Goal: Task Accomplishment & Management: Contribute content

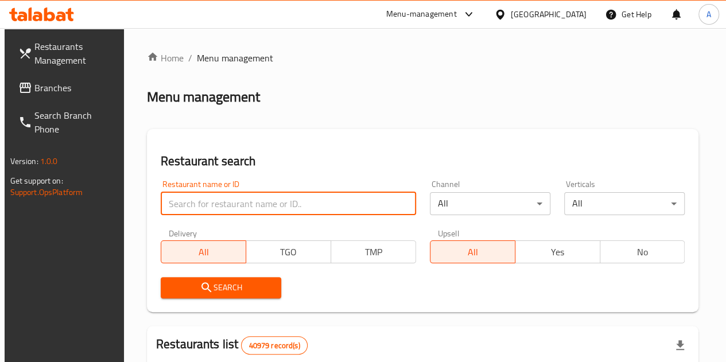
click at [229, 200] on input "search" at bounding box center [288, 203] width 255 height 23
paste input "700237"
type input "700237"
click button "Search" at bounding box center [221, 287] width 120 height 21
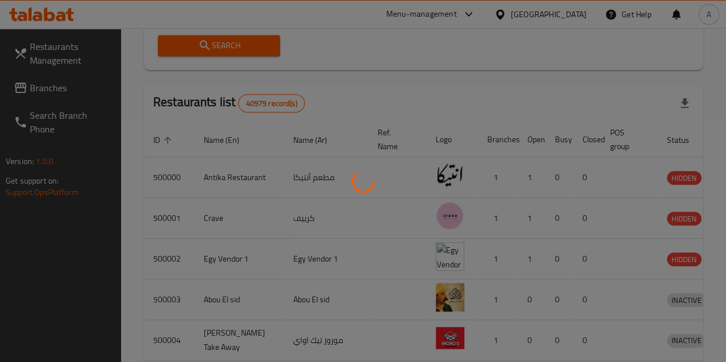
scroll to position [164, 0]
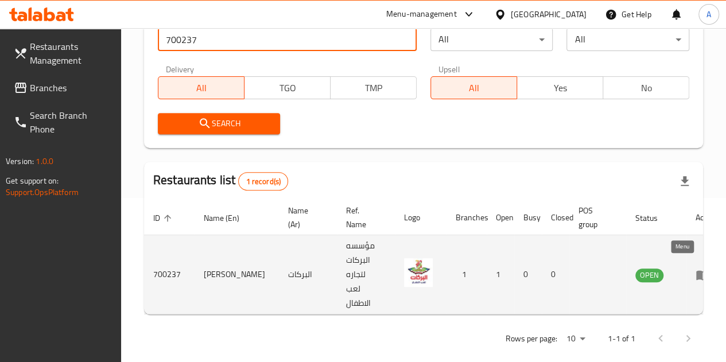
click at [695, 271] on icon "enhanced table" at bounding box center [702, 275] width 14 height 14
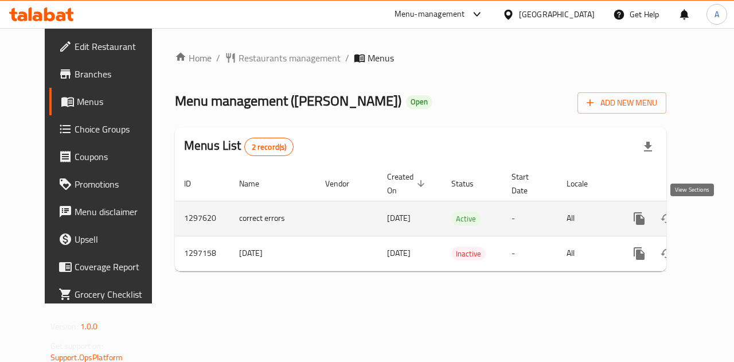
click at [715, 212] on icon "enhanced table" at bounding box center [722, 219] width 14 height 14
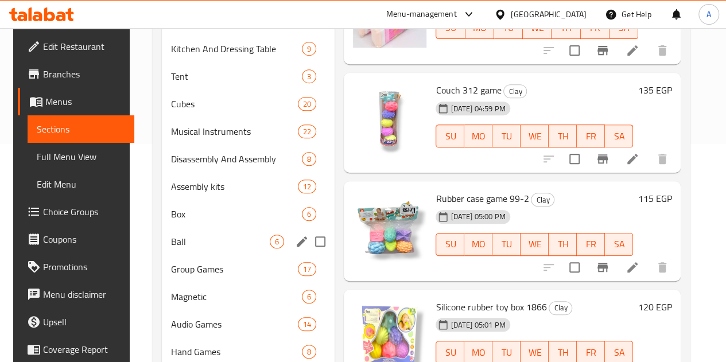
scroll to position [258, 0]
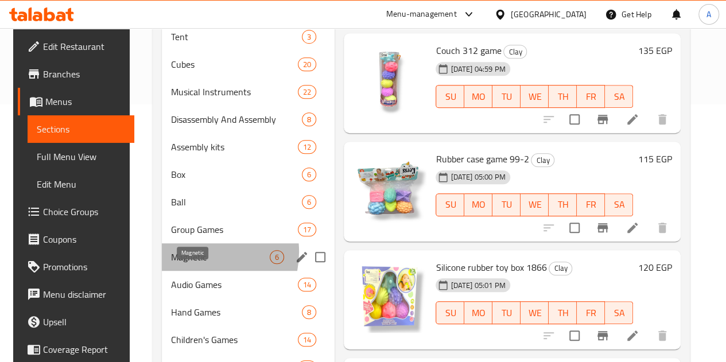
click at [190, 264] on span "Magnetic" at bounding box center [220, 257] width 99 height 14
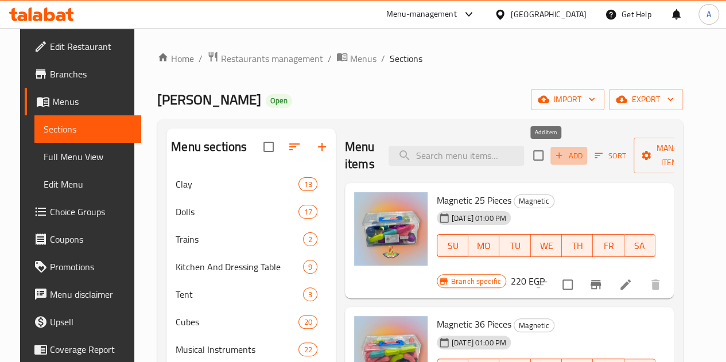
click at [553, 153] on span "Add" at bounding box center [568, 155] width 31 height 13
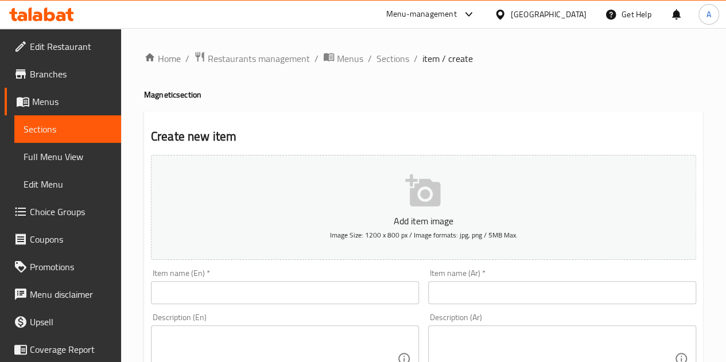
click at [481, 278] on div "Item name (Ar)   * Item name (Ar) *" at bounding box center [562, 286] width 268 height 35
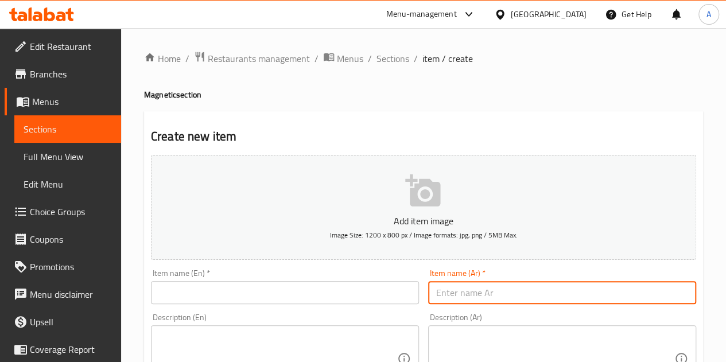
click at [485, 297] on input "text" at bounding box center [562, 292] width 268 height 23
paste input "لعبه مغناطيس 020"
click at [472, 291] on input "لعبه مغناطيس 020" at bounding box center [562, 292] width 268 height 23
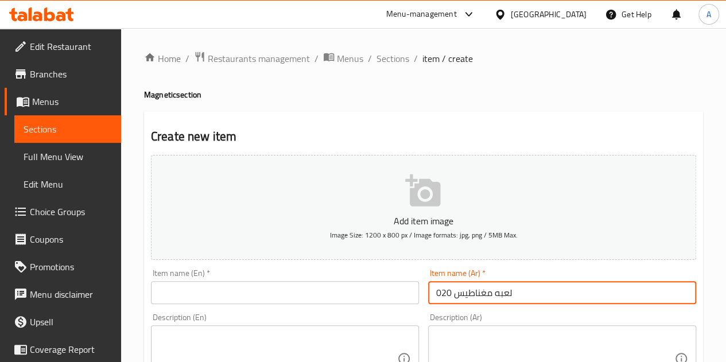
type input "لعبه مغناطيس 020"
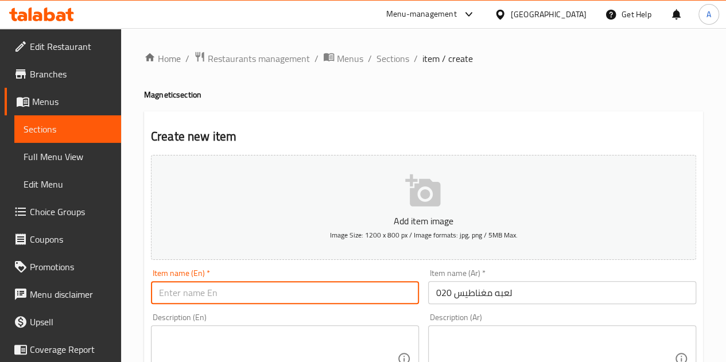
click at [232, 294] on input "text" at bounding box center [285, 292] width 268 height 23
paste input "Magnet game 020"
type input "Magnet game 020"
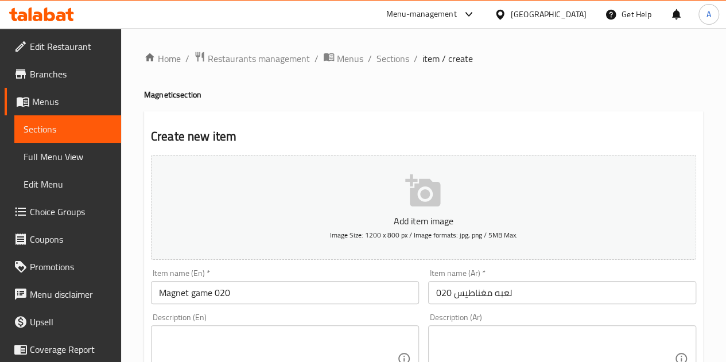
click at [306, 131] on h2 "Create new item" at bounding box center [423, 136] width 545 height 17
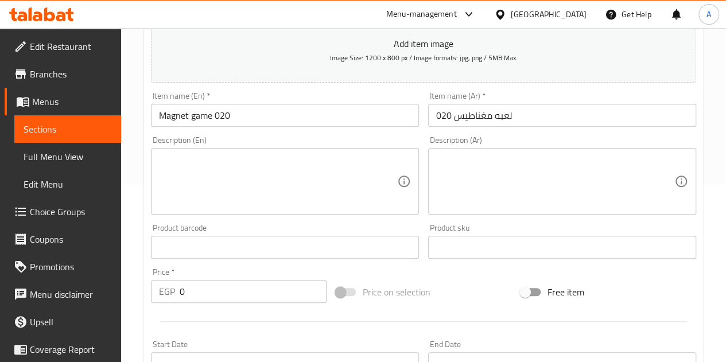
scroll to position [181, 0]
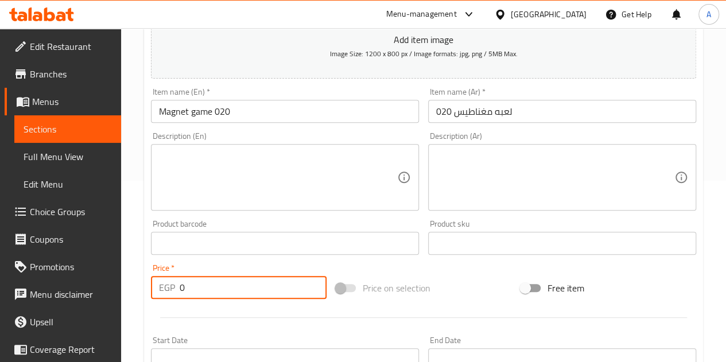
click at [199, 292] on input "0" at bounding box center [253, 287] width 147 height 23
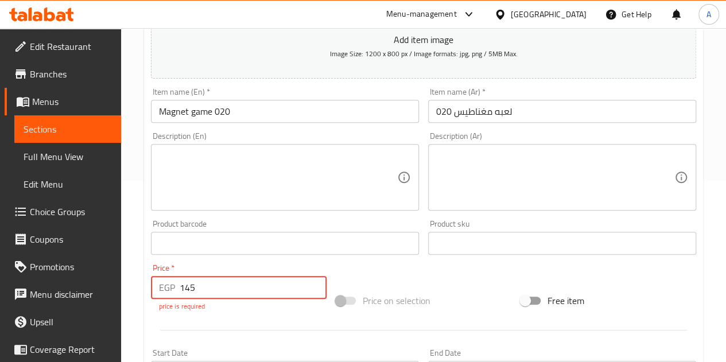
type input "145"
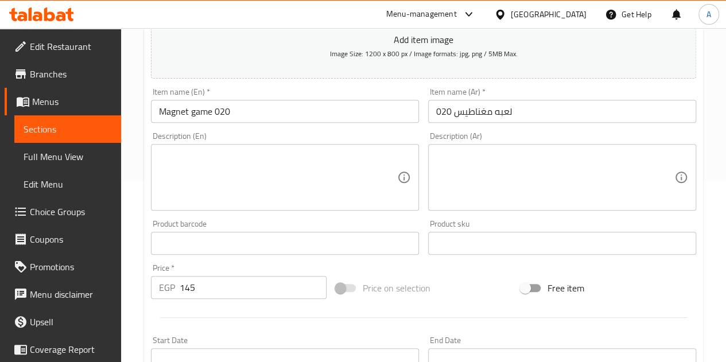
click at [333, 268] on div "Add item image Image Size: 1200 x 800 px / Image formats: jpg, png / 5MB Max. I…" at bounding box center [423, 216] width 554 height 495
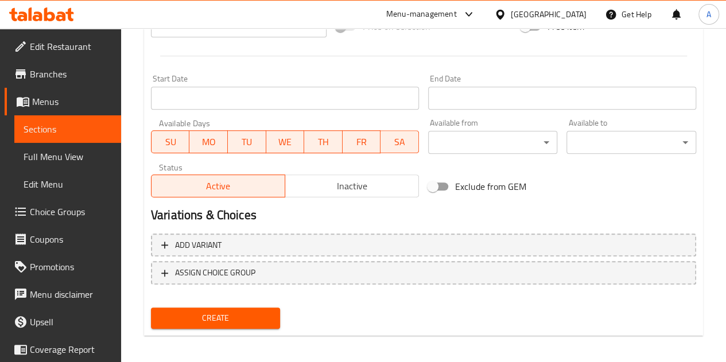
scroll to position [448, 0]
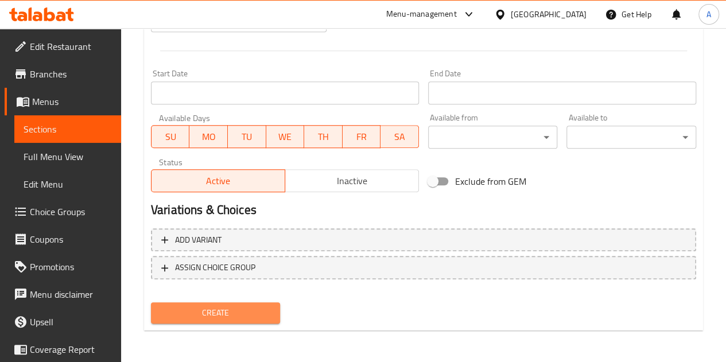
click at [230, 315] on span "Create" at bounding box center [215, 313] width 111 height 14
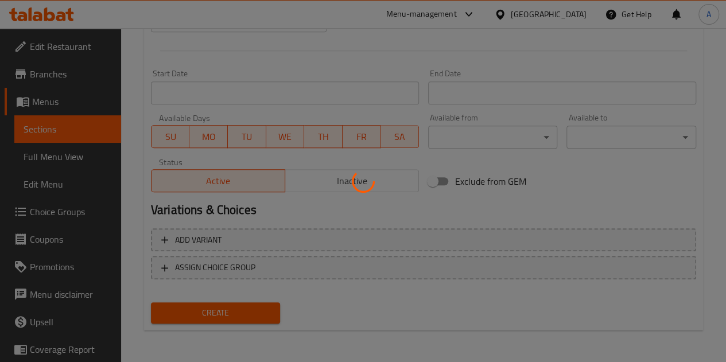
type input "0"
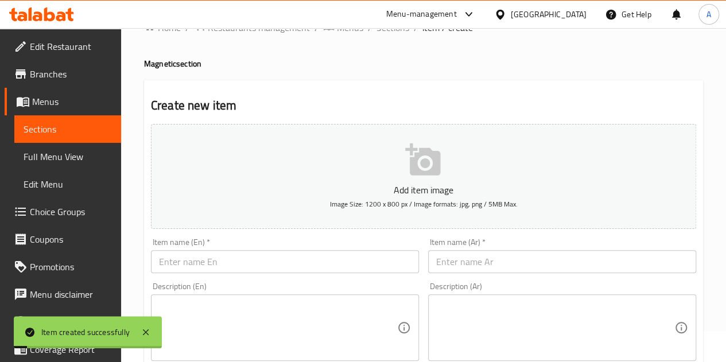
scroll to position [0, 0]
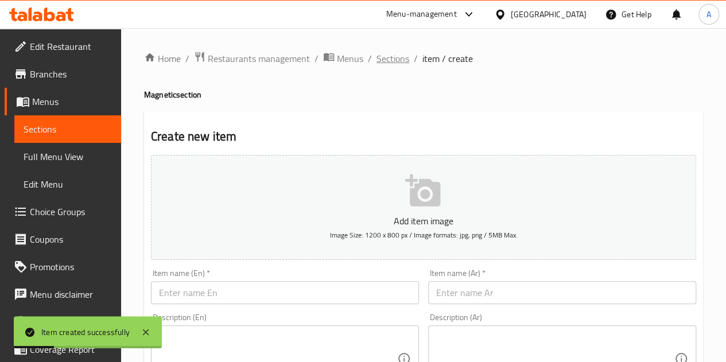
click at [398, 61] on span "Sections" at bounding box center [392, 59] width 33 height 14
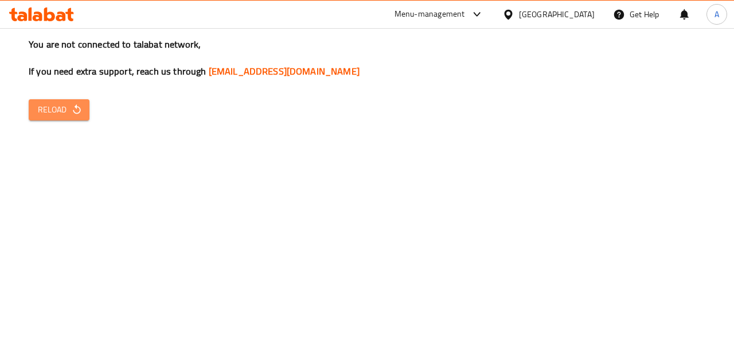
click at [64, 111] on span "Reload" at bounding box center [59, 110] width 42 height 14
click at [71, 108] on icon "button" at bounding box center [76, 109] width 11 height 11
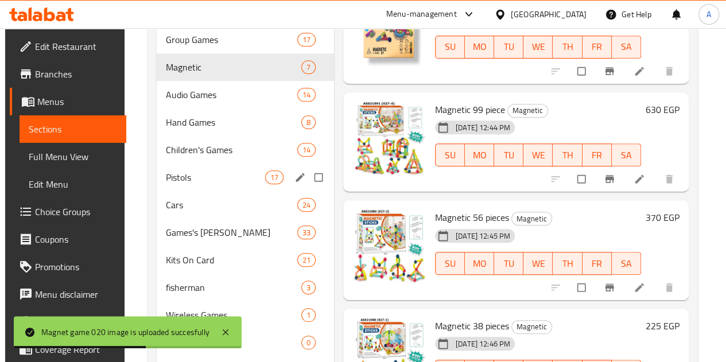
scroll to position [446, 0]
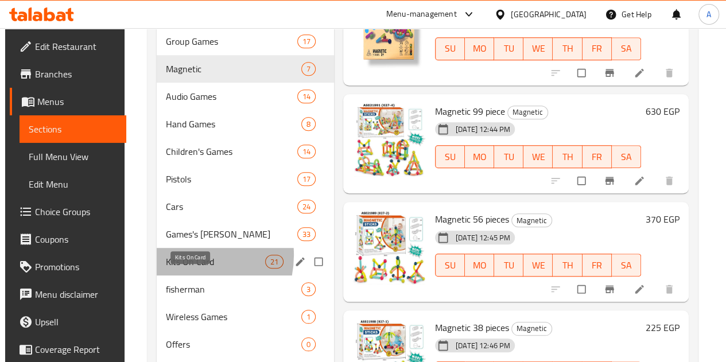
click at [182, 269] on span "Kits On Card" at bounding box center [215, 262] width 99 height 14
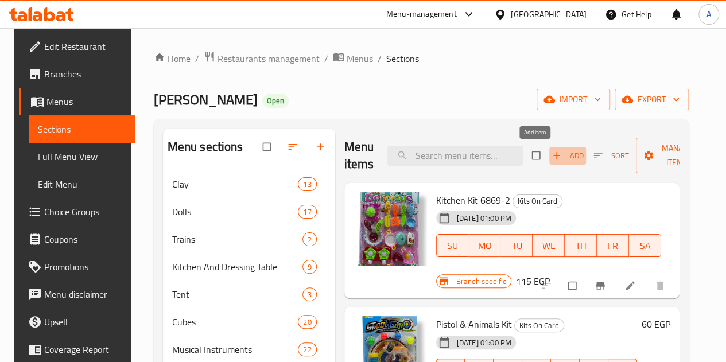
click at [552, 149] on span "Add" at bounding box center [567, 155] width 31 height 13
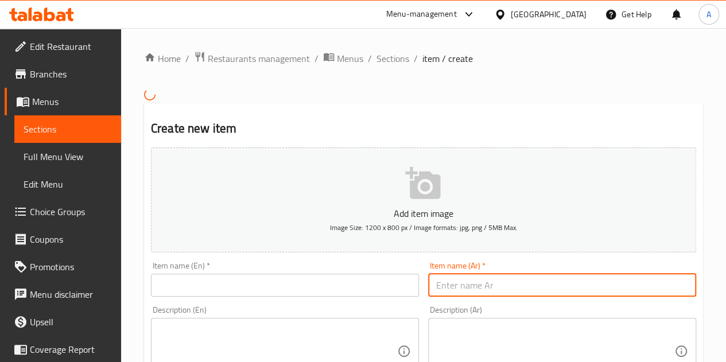
click at [478, 285] on input "text" at bounding box center [562, 285] width 268 height 23
paste input "لعبه سله 3688-5"
type input "لعبه سله 3688-5"
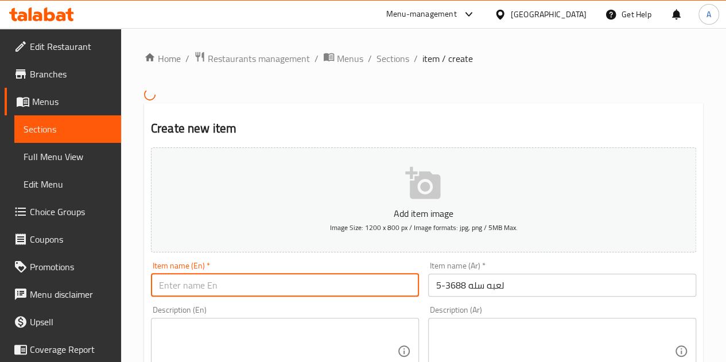
click at [239, 282] on input "text" at bounding box center [285, 285] width 268 height 23
paste input "Basket game 3688-5"
type input "Basket game 3688-5"
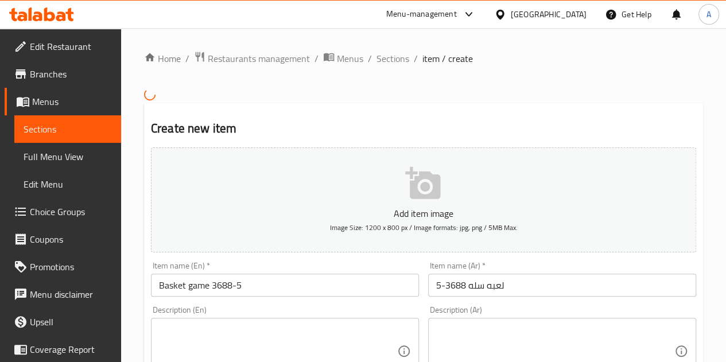
click at [305, 123] on h2 "Create new item" at bounding box center [423, 128] width 545 height 17
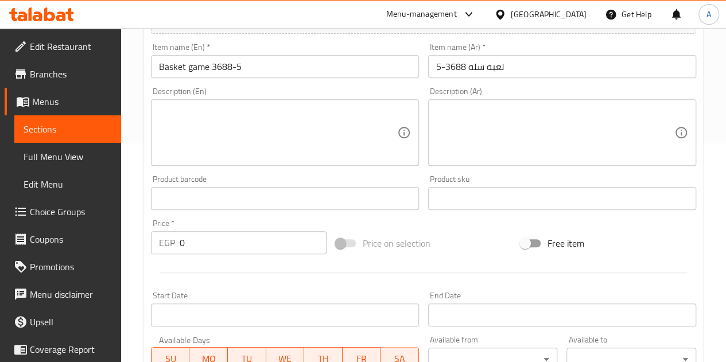
scroll to position [219, 0]
click at [207, 250] on input "0" at bounding box center [253, 242] width 147 height 23
type input "130"
click at [221, 261] on div at bounding box center [423, 272] width 554 height 28
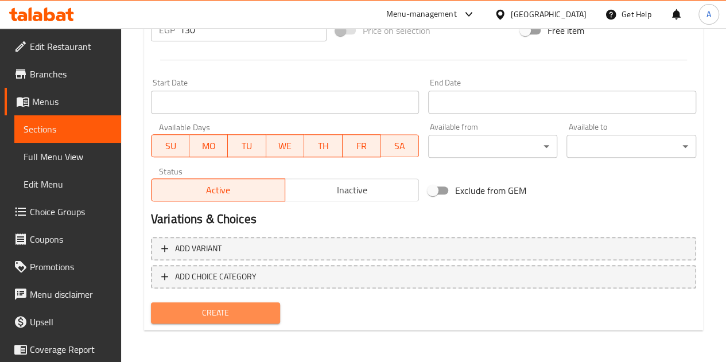
click at [208, 308] on span "Create" at bounding box center [215, 313] width 111 height 14
click at [212, 316] on span "Create" at bounding box center [215, 313] width 111 height 14
click at [220, 316] on span "Create" at bounding box center [215, 313] width 111 height 14
click at [212, 302] on button "Create" at bounding box center [216, 312] width 130 height 21
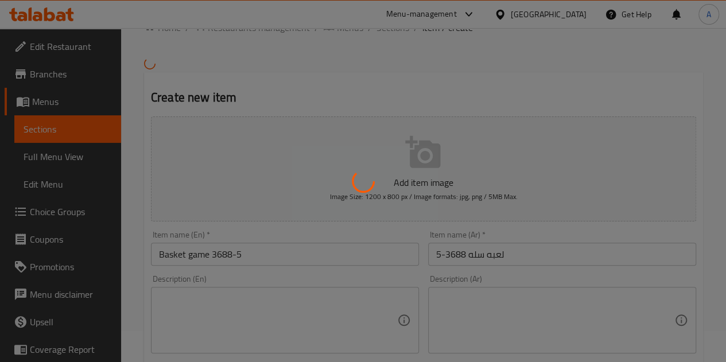
scroll to position [0, 0]
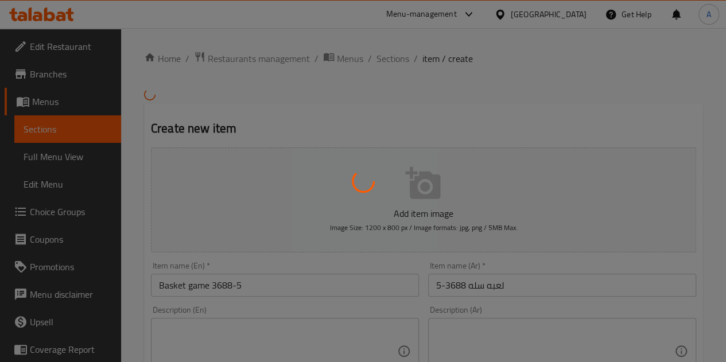
type input "0"
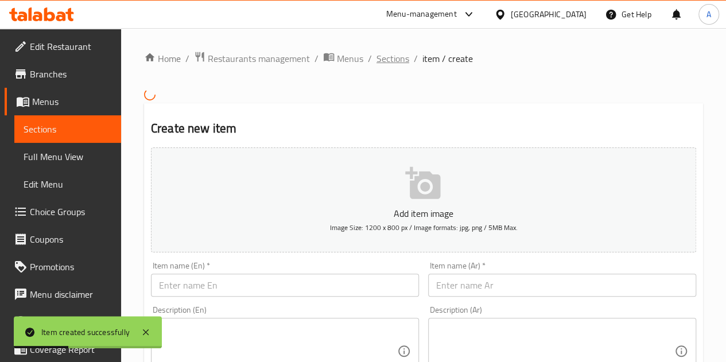
click at [388, 58] on span "Sections" at bounding box center [392, 59] width 33 height 14
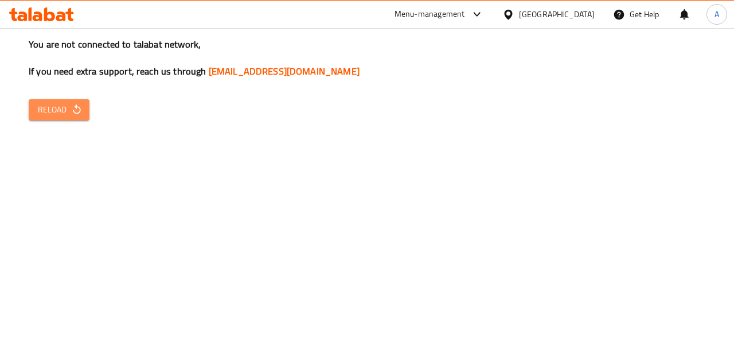
click at [72, 103] on span "Reload" at bounding box center [59, 110] width 42 height 14
click at [67, 108] on span "Reload" at bounding box center [59, 110] width 42 height 14
click at [36, 103] on button "Reload" at bounding box center [59, 109] width 61 height 21
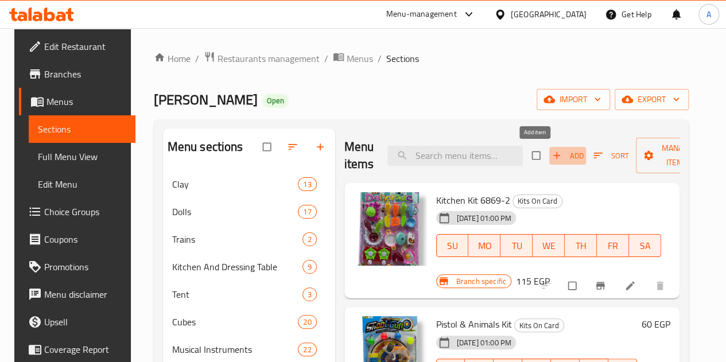
click at [552, 154] on span "Add" at bounding box center [567, 155] width 31 height 13
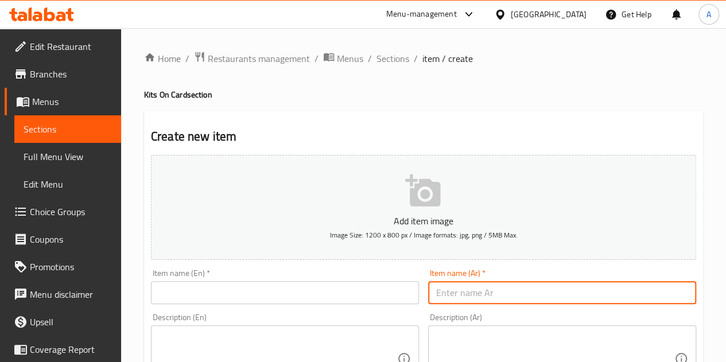
click at [484, 298] on input "text" at bounding box center [562, 292] width 268 height 23
paste input "لعبه دبابيس 8910-8"
type input "لعبه دبابيس 8910-8"
click at [258, 294] on input "text" at bounding box center [285, 292] width 268 height 23
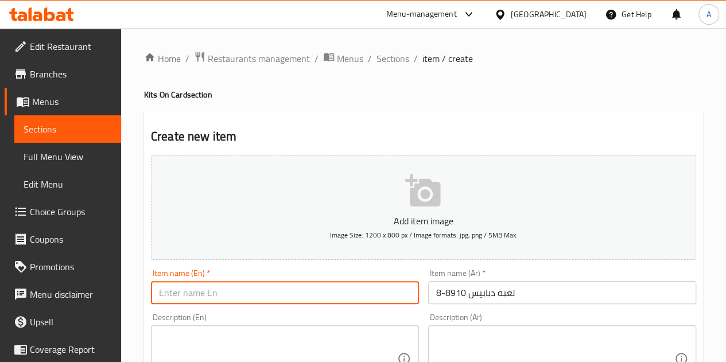
paste input "Pins game 8910-8"
type input "Pins game 8910-8"
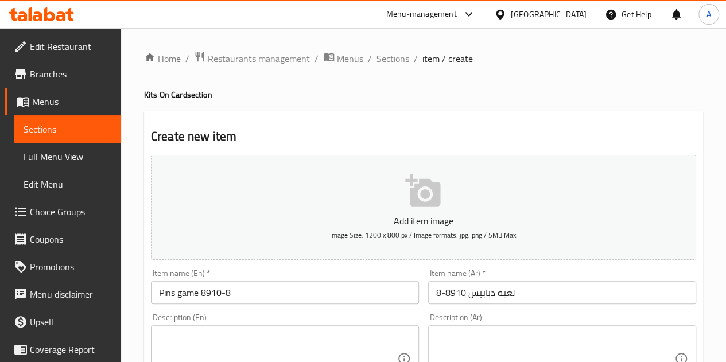
click at [320, 135] on h2 "Create new item" at bounding box center [423, 136] width 545 height 17
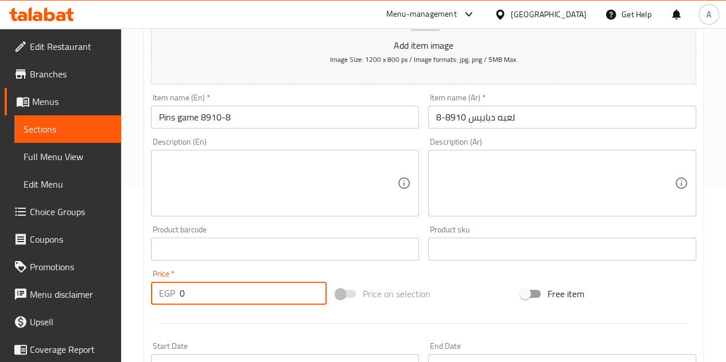
click at [207, 293] on input "0" at bounding box center [253, 293] width 147 height 23
type input "130"
click at [201, 271] on div "Price   * EGP 130 Price *" at bounding box center [239, 287] width 176 height 35
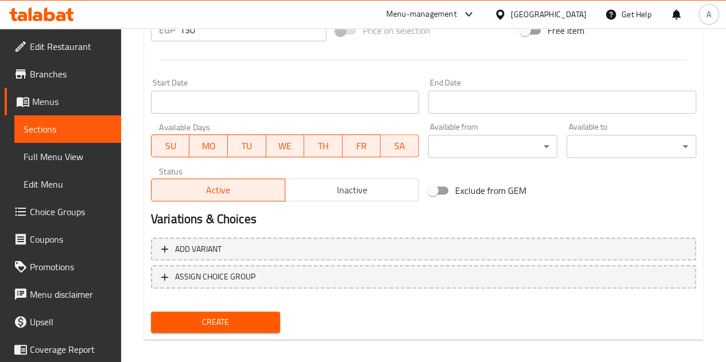
scroll to position [448, 0]
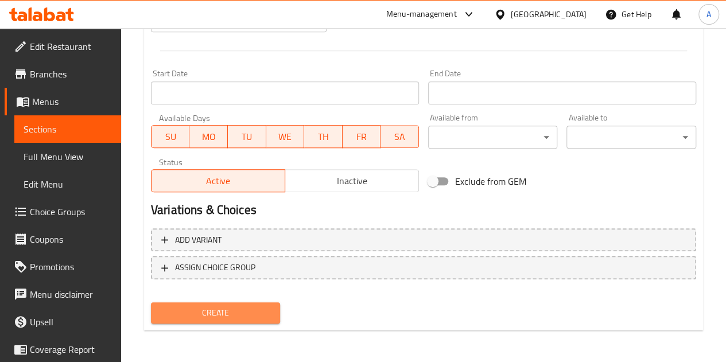
click at [197, 313] on span "Create" at bounding box center [215, 313] width 111 height 14
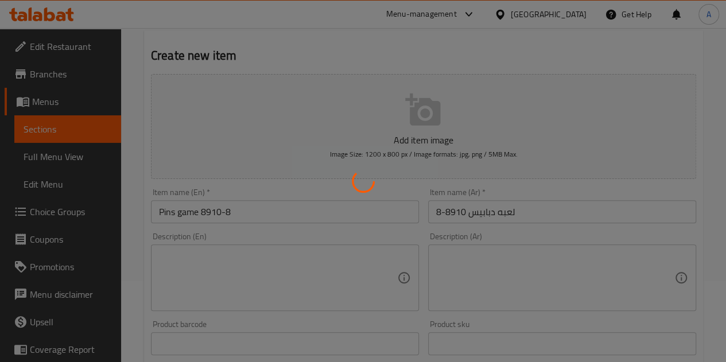
scroll to position [0, 0]
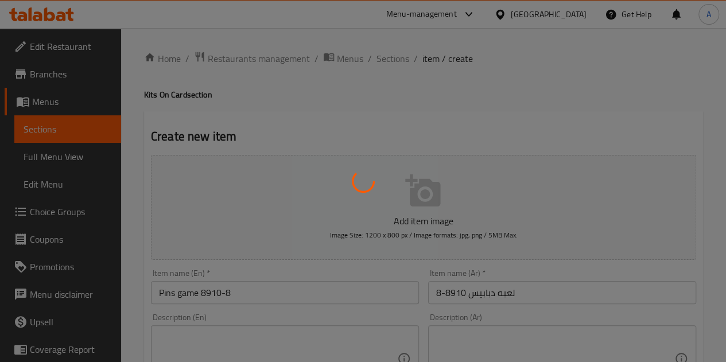
type input "0"
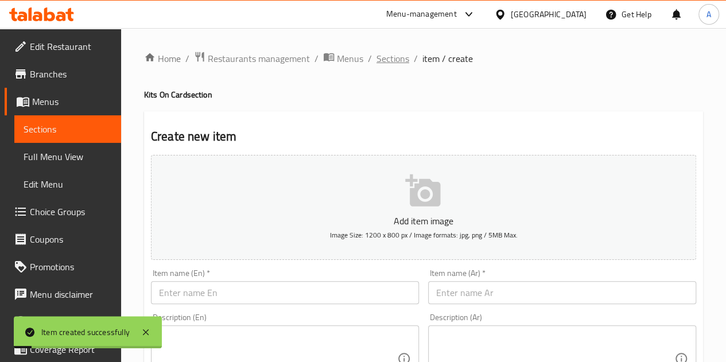
click at [392, 58] on span "Sections" at bounding box center [392, 59] width 33 height 14
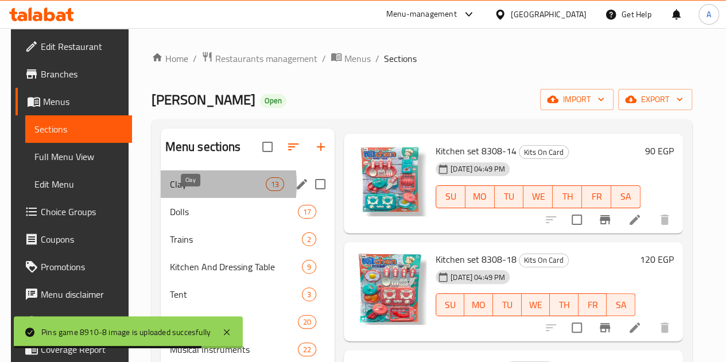
click at [182, 191] on span "Clay" at bounding box center [218, 184] width 96 height 14
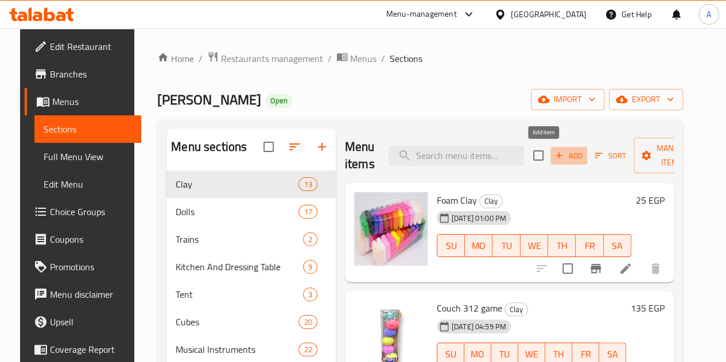
click at [553, 155] on span "Add" at bounding box center [568, 155] width 31 height 13
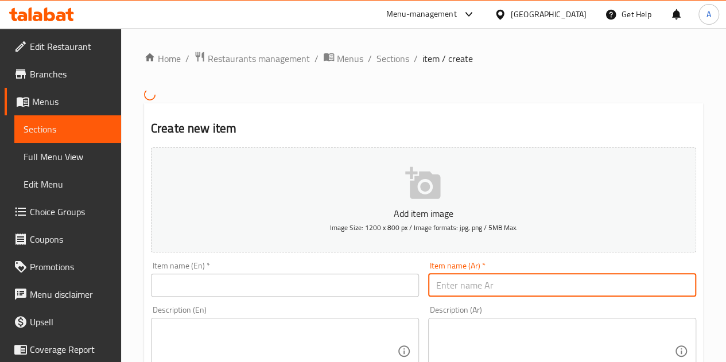
click at [503, 283] on input "text" at bounding box center [562, 285] width 268 height 23
paste input "صلصال ماكينه 633-124"
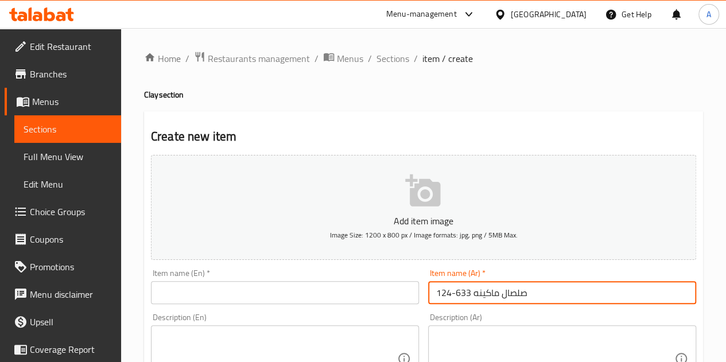
type input "صلصال ماكينه 633-124"
click at [231, 279] on div "Item name (En)   * Item name (En) *" at bounding box center [285, 286] width 268 height 35
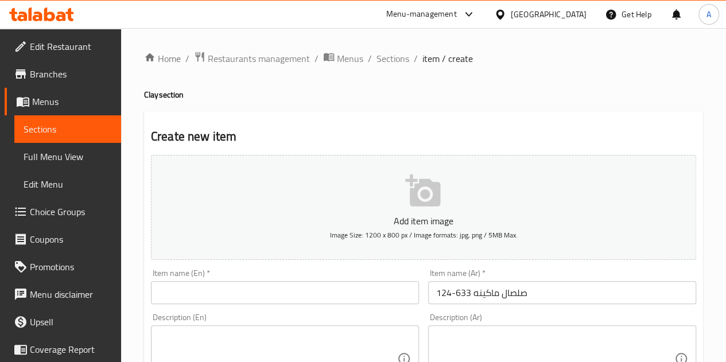
click at [231, 279] on div "Item name (En)   * Item name (En) *" at bounding box center [285, 286] width 268 height 35
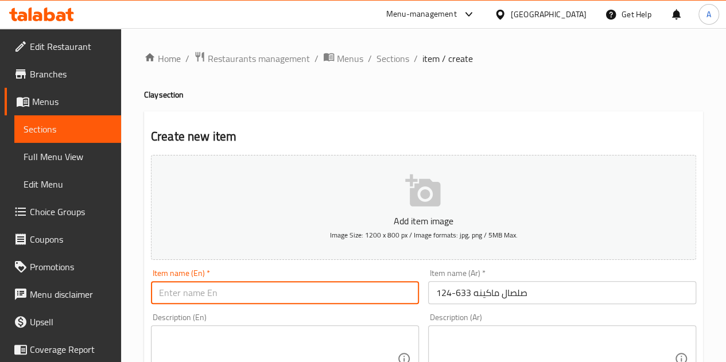
click at [231, 286] on input "text" at bounding box center [285, 292] width 268 height 23
paste input "Clay machine 633-124"
type input "Clay machine 633-124"
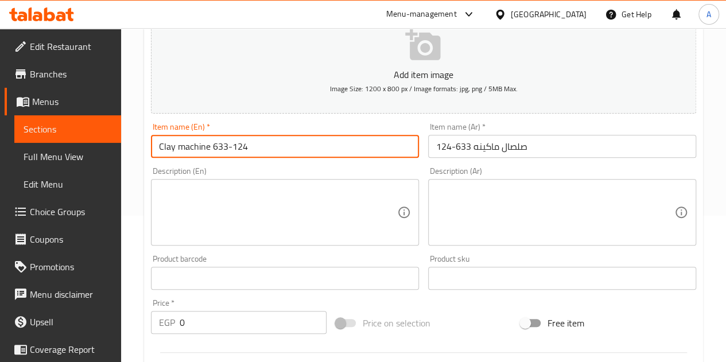
scroll to position [147, 0]
click at [204, 330] on input "0" at bounding box center [253, 321] width 147 height 23
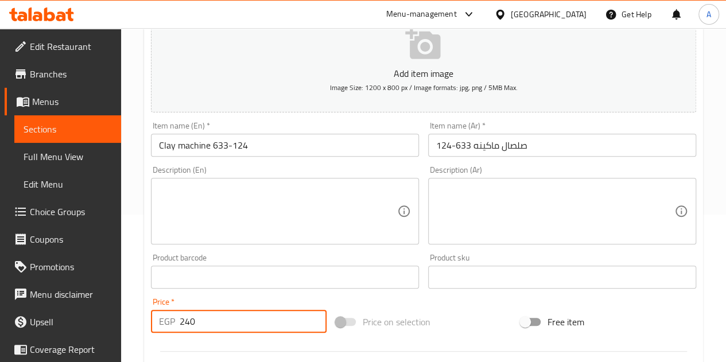
type input "240"
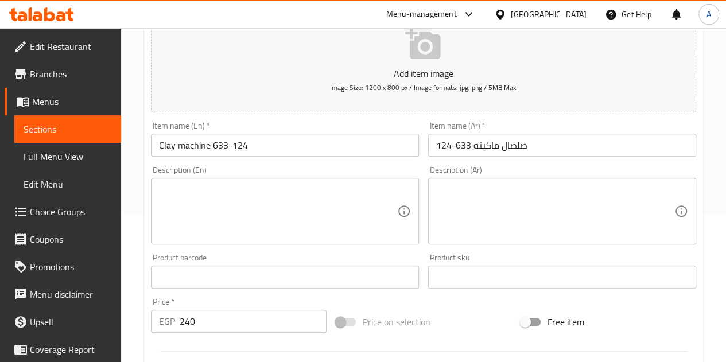
click at [251, 301] on div "Price   * EGP 240 Price *" at bounding box center [239, 315] width 176 height 35
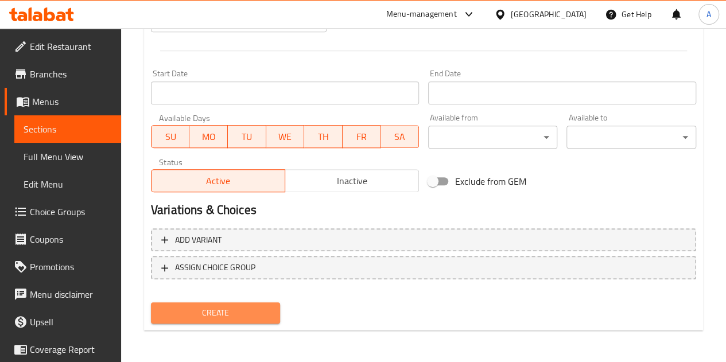
click at [235, 302] on button "Create" at bounding box center [216, 312] width 130 height 21
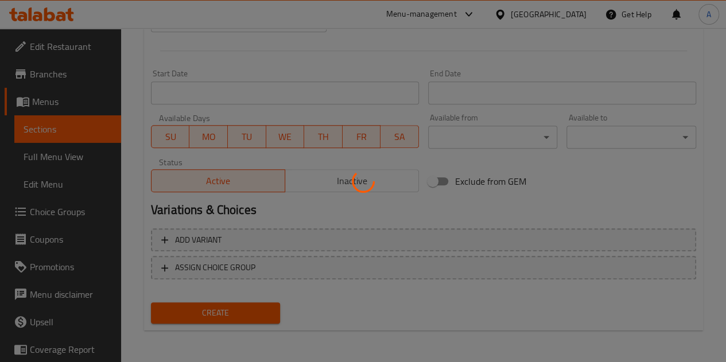
type input "0"
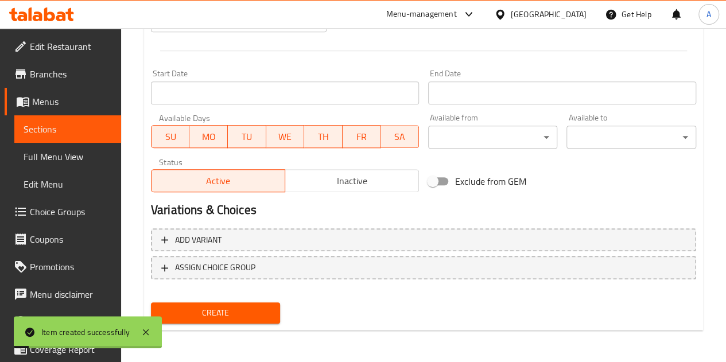
scroll to position [0, 0]
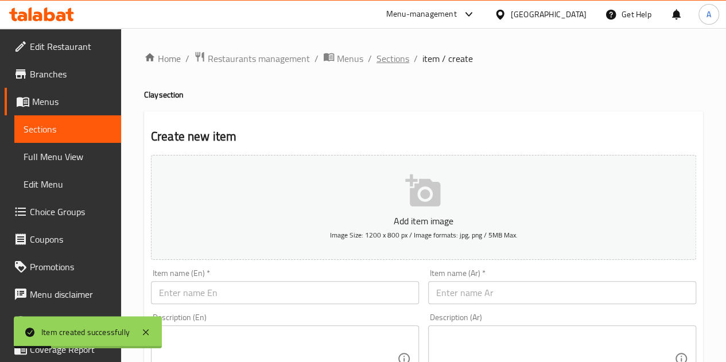
click at [390, 58] on span "Sections" at bounding box center [392, 59] width 33 height 14
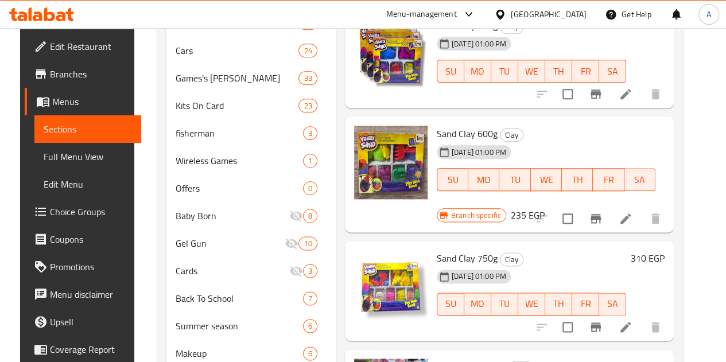
scroll to position [688, 0]
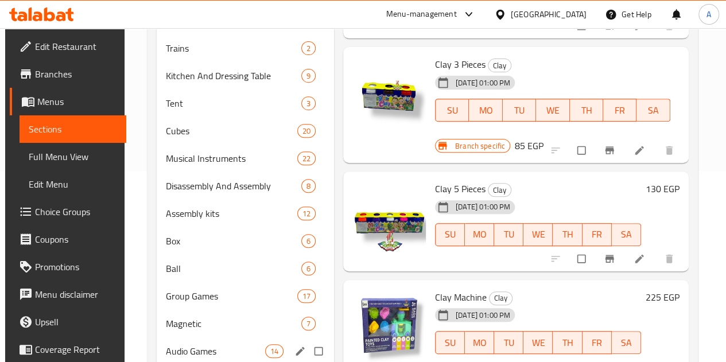
scroll to position [192, 0]
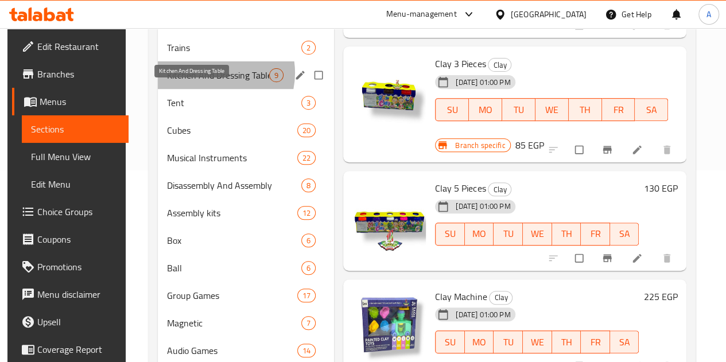
click at [209, 82] on span "Kitchen And Dressing Table" at bounding box center [218, 75] width 102 height 14
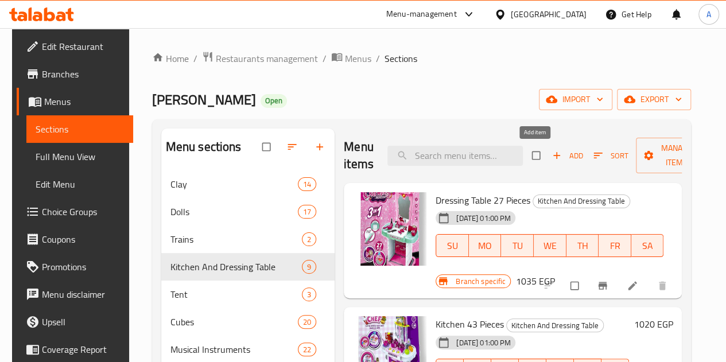
click at [552, 159] on span "Add" at bounding box center [567, 155] width 31 height 13
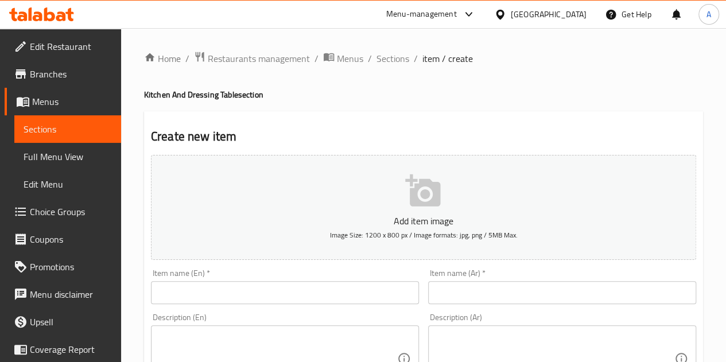
click at [470, 282] on input "text" at bounding box center [562, 292] width 268 height 23
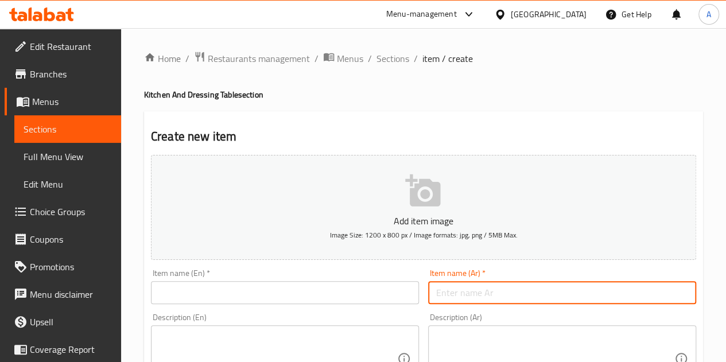
paste input "مطبخ 95ق صوت ونور 922-183"
type input "مطبخ 95ق صوت ونور 922-183"
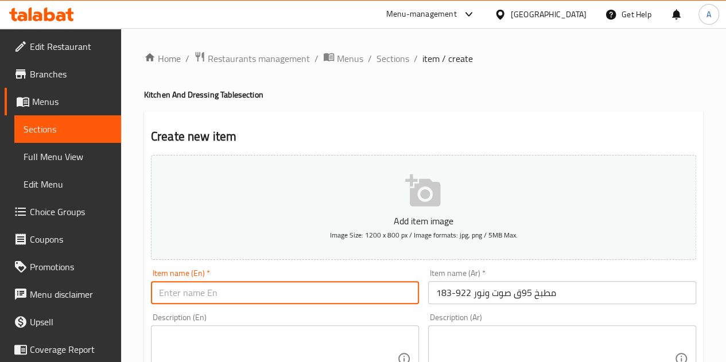
click at [217, 287] on input "text" at bounding box center [285, 292] width 268 height 23
paste input "Kitchen 95Q Sound and Light 922-183"
type input "Kitchen 95Q Sound and Light 922-183"
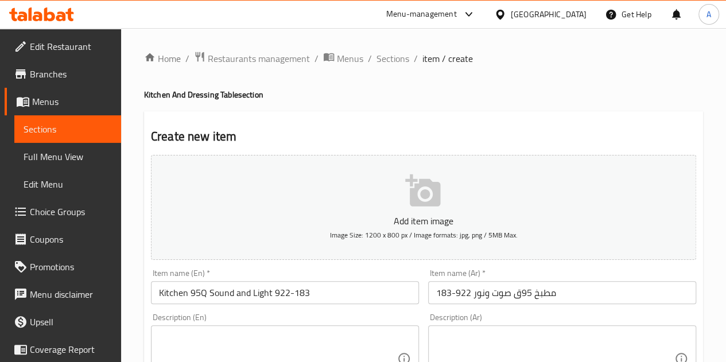
click at [324, 140] on h2 "Create new item" at bounding box center [423, 136] width 545 height 17
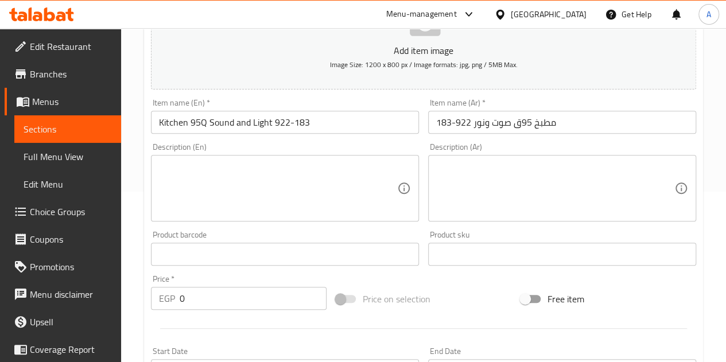
scroll to position [172, 0]
click at [217, 302] on input "0" at bounding box center [253, 296] width 147 height 23
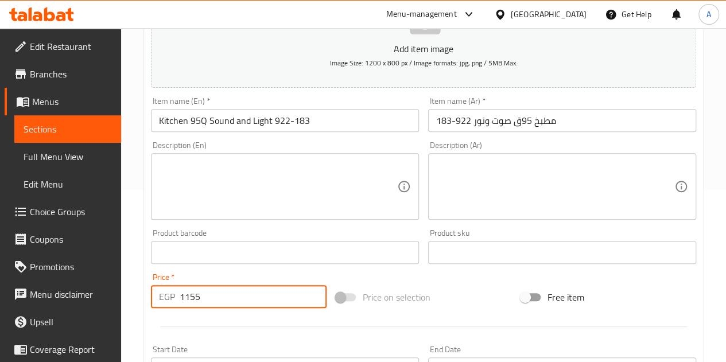
type input "1155"
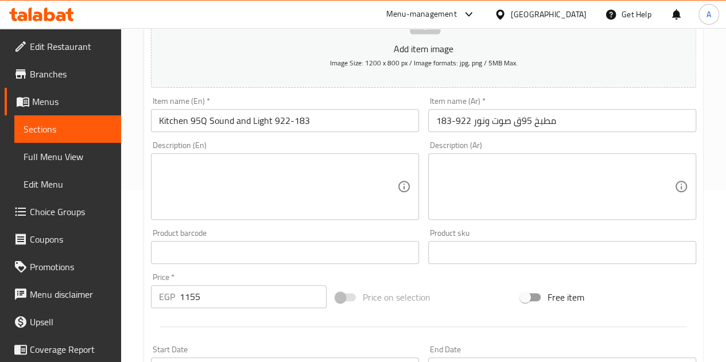
click at [369, 277] on div "Add item image Image Size: 1200 x 800 px / Image formats: jpg, png / 5MB Max. I…" at bounding box center [423, 225] width 554 height 495
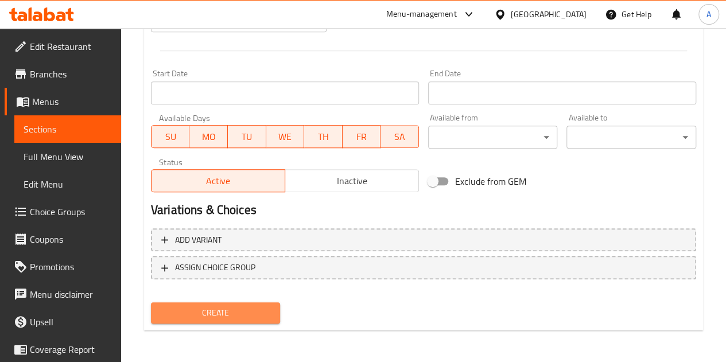
click at [226, 313] on span "Create" at bounding box center [215, 313] width 111 height 14
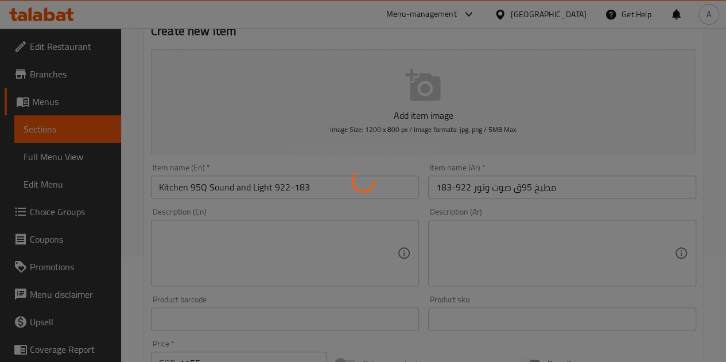
scroll to position [0, 0]
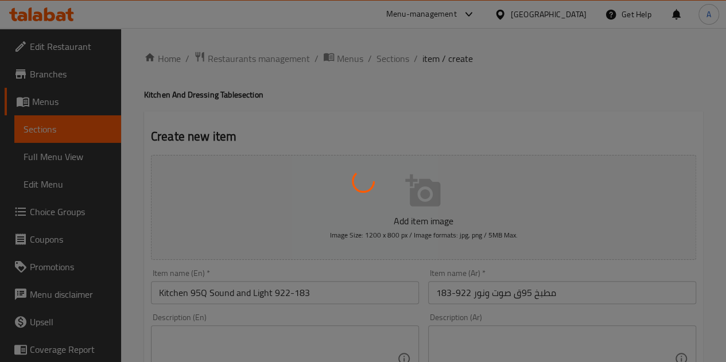
type input "0"
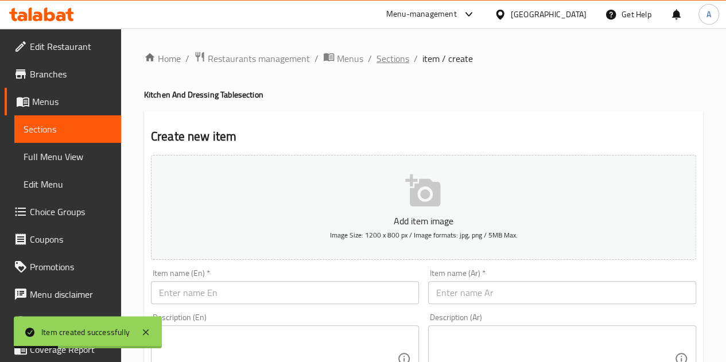
click at [392, 61] on span "Sections" at bounding box center [392, 59] width 33 height 14
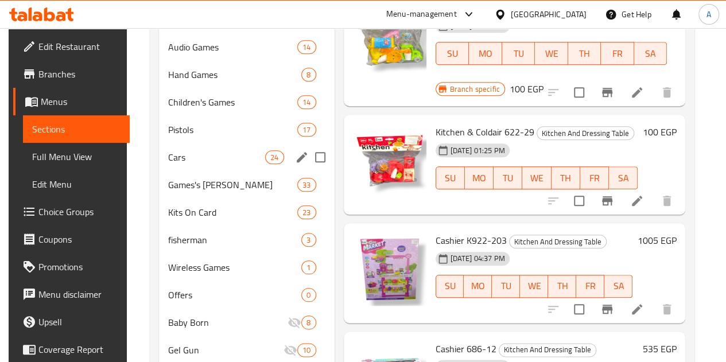
scroll to position [496, 0]
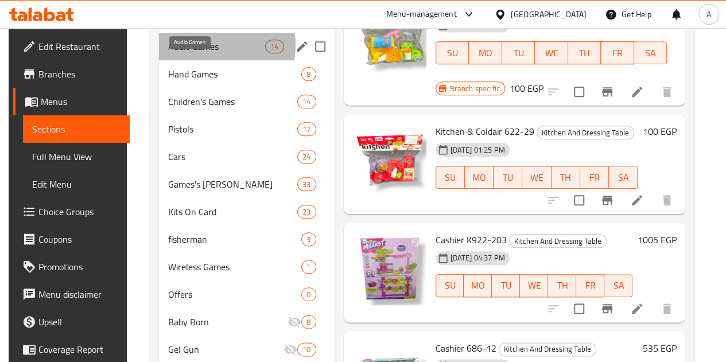
click at [205, 53] on span "Audio Games" at bounding box center [217, 47] width 98 height 14
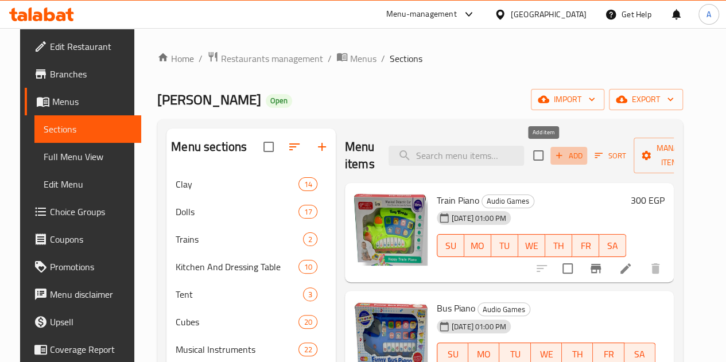
click at [553, 154] on span "Add" at bounding box center [568, 155] width 31 height 13
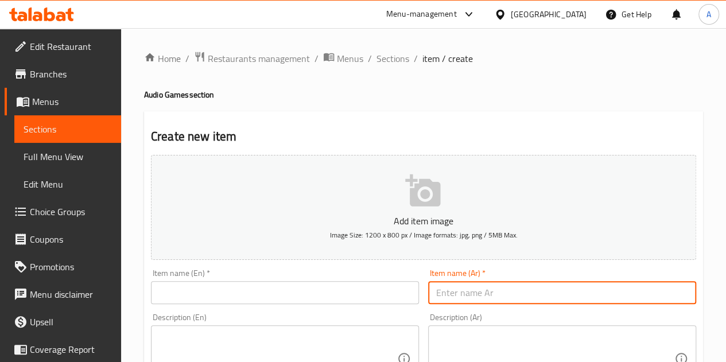
click at [513, 295] on input "text" at bounding box center [562, 292] width 268 height 23
paste input "كلب حجاره صوت ونور 6628"
type input "كلب حجاره صوت ونور 6628"
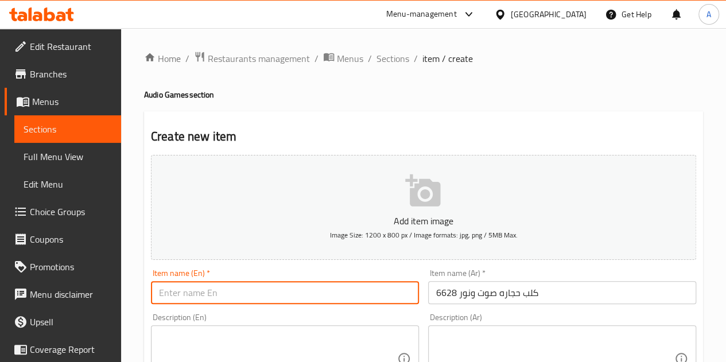
click at [333, 293] on input "text" at bounding box center [285, 292] width 268 height 23
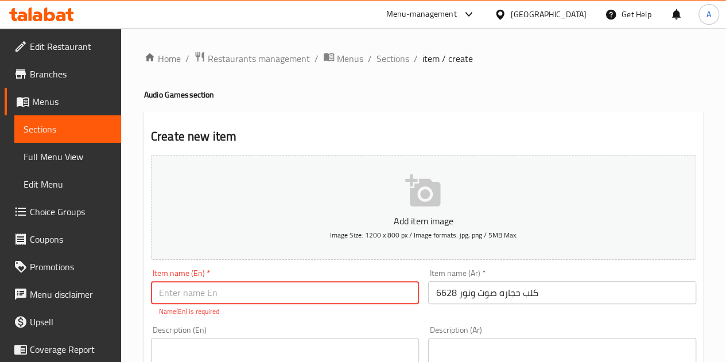
click at [216, 295] on input "text" at bounding box center [285, 292] width 268 height 23
paste input "dog sound and light 6628"
click at [163, 291] on input "dog sound and light 6628" at bounding box center [285, 292] width 268 height 23
type input "Dog sound and light 6628"
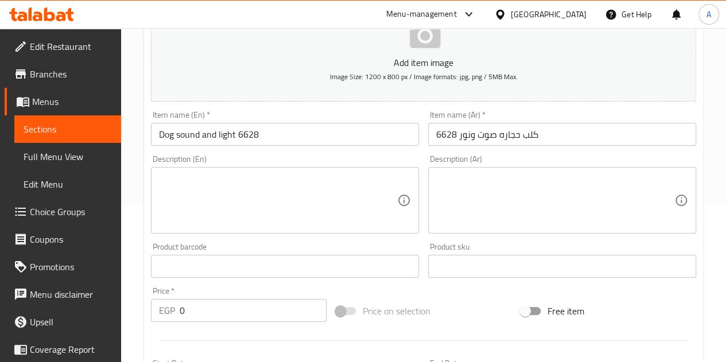
scroll to position [163, 0]
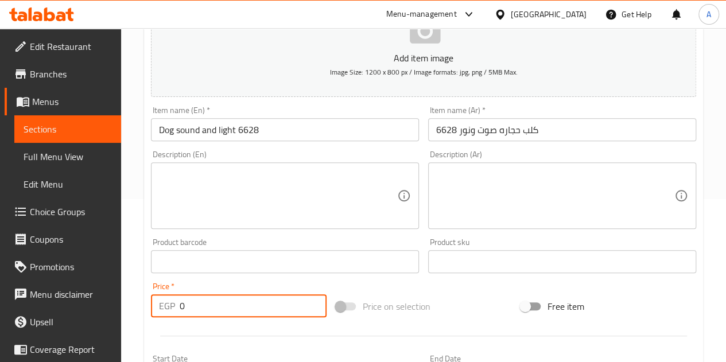
click at [194, 314] on input "0" at bounding box center [253, 305] width 147 height 23
type input "280"
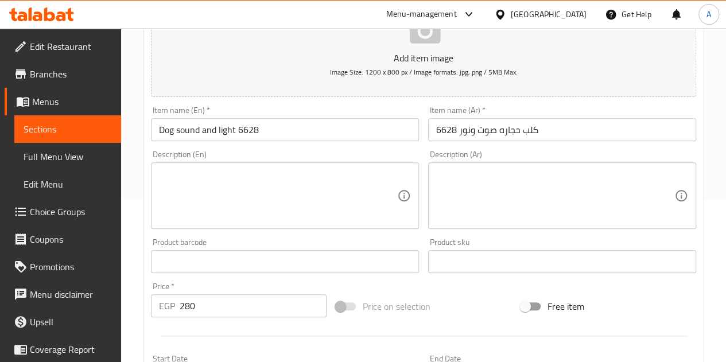
click at [246, 284] on div "Price   * EGP 280 Price *" at bounding box center [239, 299] width 176 height 35
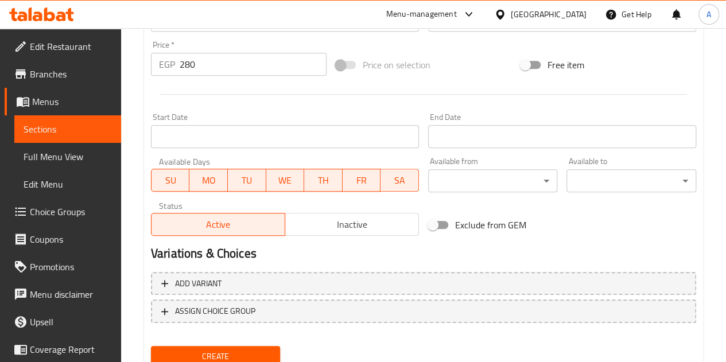
scroll to position [448, 0]
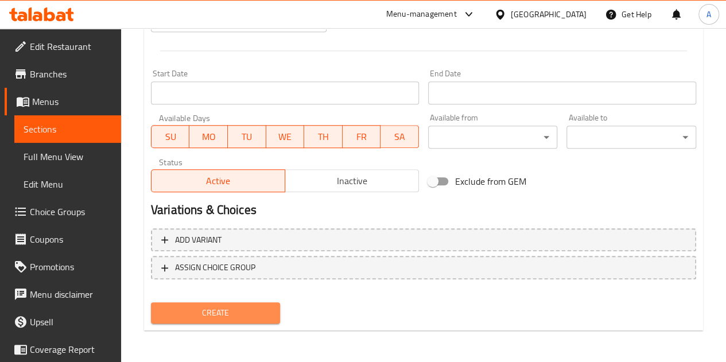
click at [222, 306] on span "Create" at bounding box center [215, 313] width 111 height 14
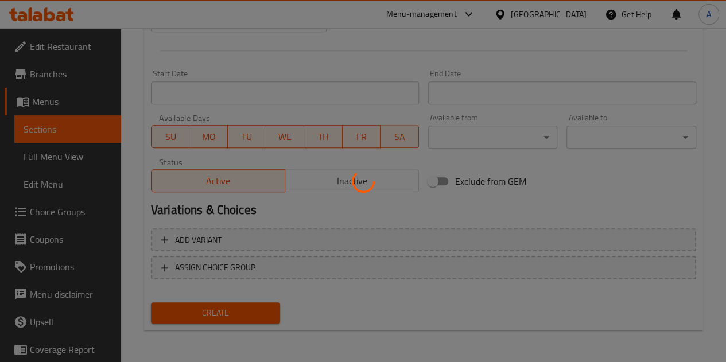
type input "0"
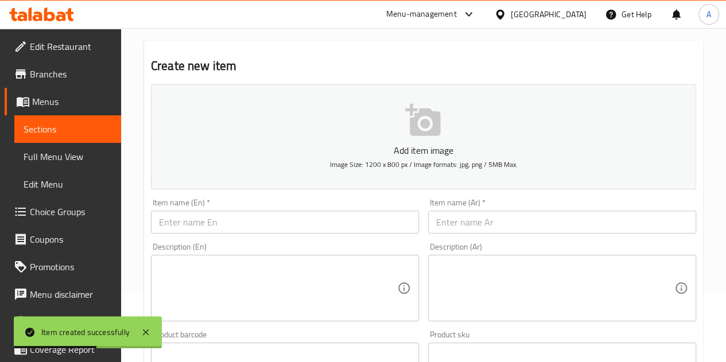
scroll to position [0, 0]
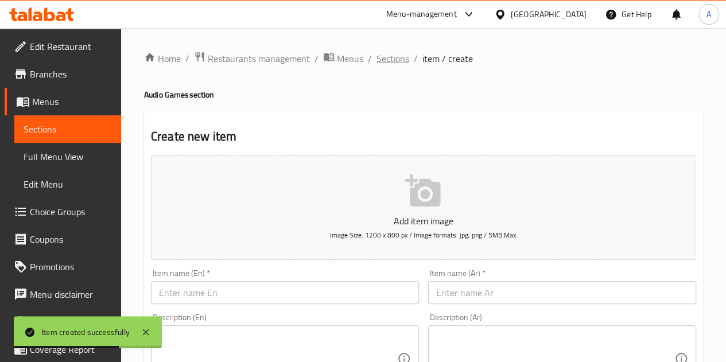
click at [398, 57] on span "Sections" at bounding box center [392, 59] width 33 height 14
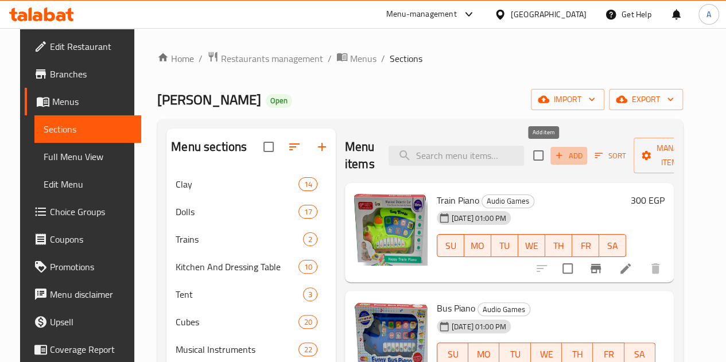
click at [553, 161] on span "Add" at bounding box center [568, 155] width 31 height 13
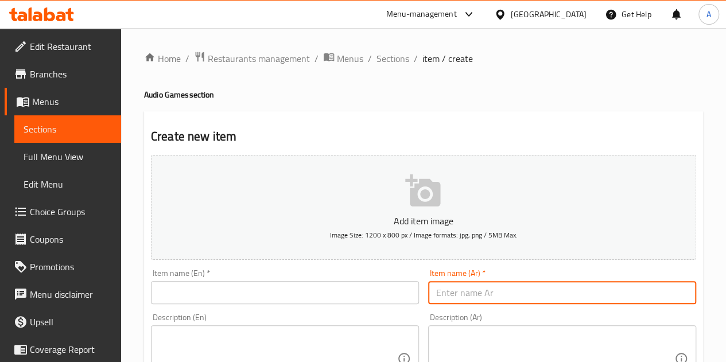
click at [462, 291] on input "text" at bounding box center [562, 292] width 268 height 23
paste input "فيل صوت ونور 168-12"
type input "فيل صوت ونور 168-12"
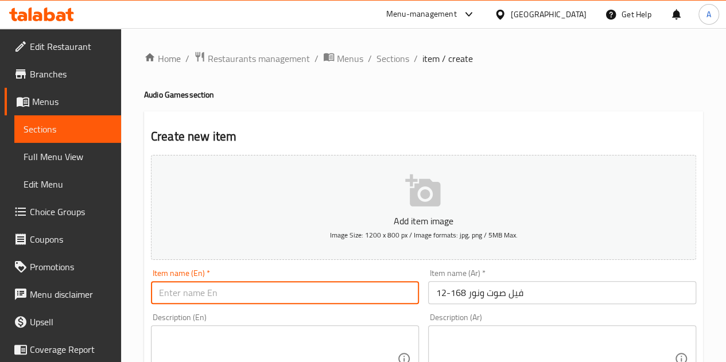
click at [211, 297] on input "text" at bounding box center [285, 292] width 268 height 23
paste input "Elephant Sound and Light 168-12"
type input "Elephant Sound and Light 168-12"
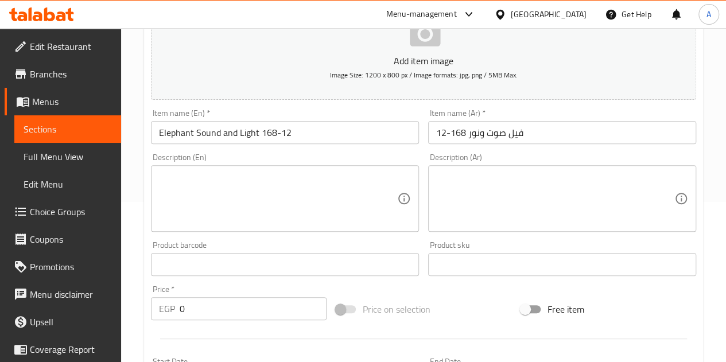
scroll to position [164, 0]
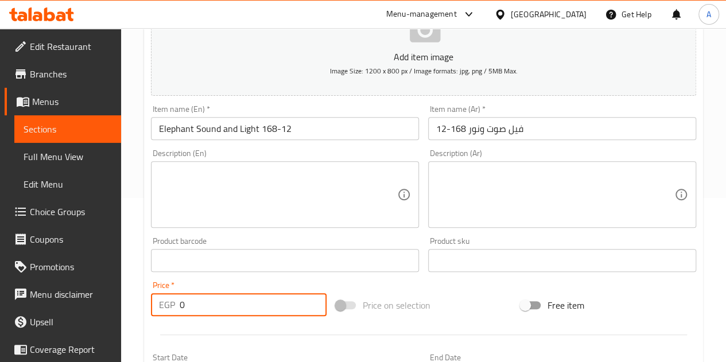
click at [203, 307] on input "0" at bounding box center [253, 304] width 147 height 23
type input "270"
click at [215, 282] on div "Price   * EGP 270 Price *" at bounding box center [239, 298] width 176 height 35
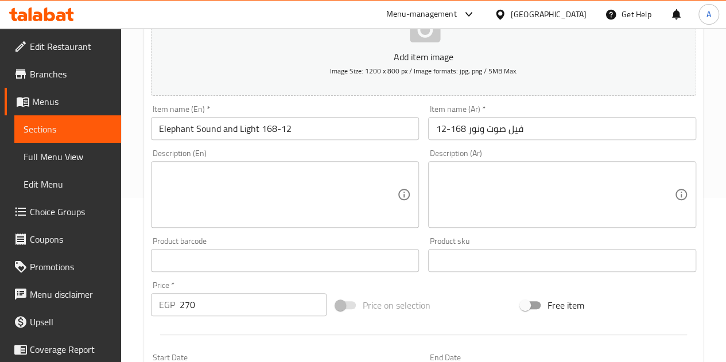
scroll to position [448, 0]
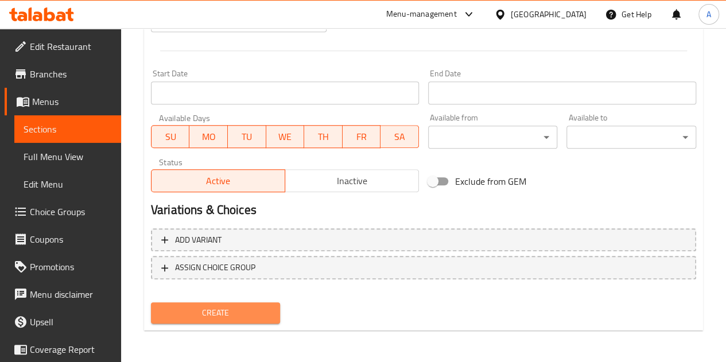
click at [205, 307] on span "Create" at bounding box center [215, 313] width 111 height 14
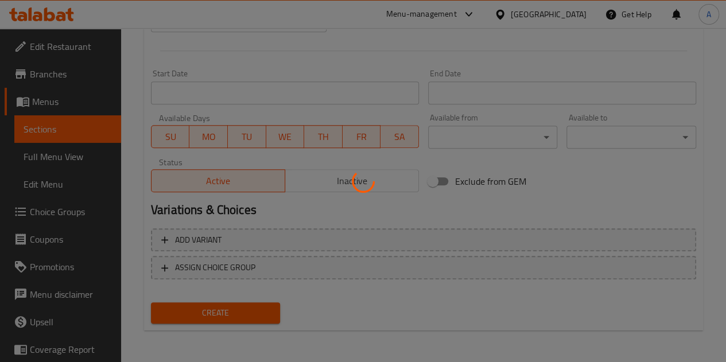
type input "0"
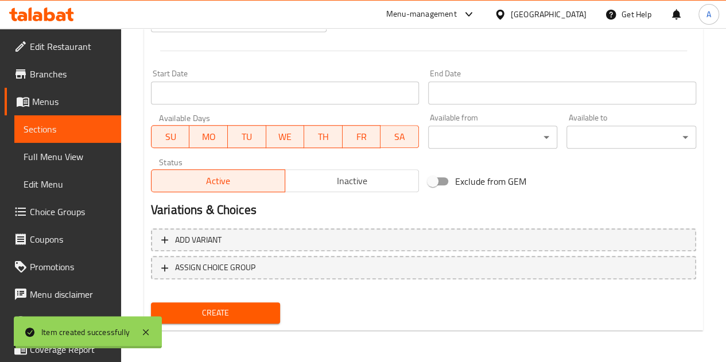
scroll to position [0, 0]
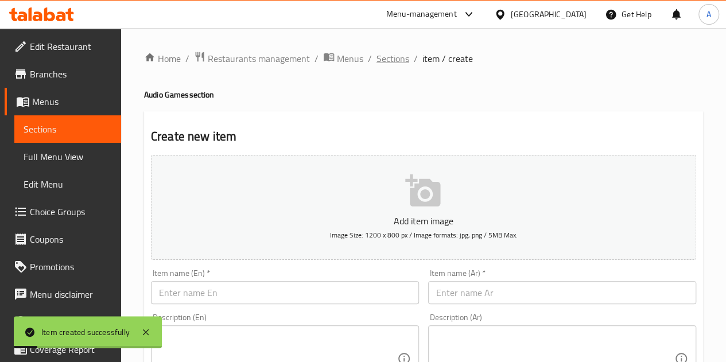
click at [380, 58] on span "Sections" at bounding box center [392, 59] width 33 height 14
